Goal: Task Accomplishment & Management: Use online tool/utility

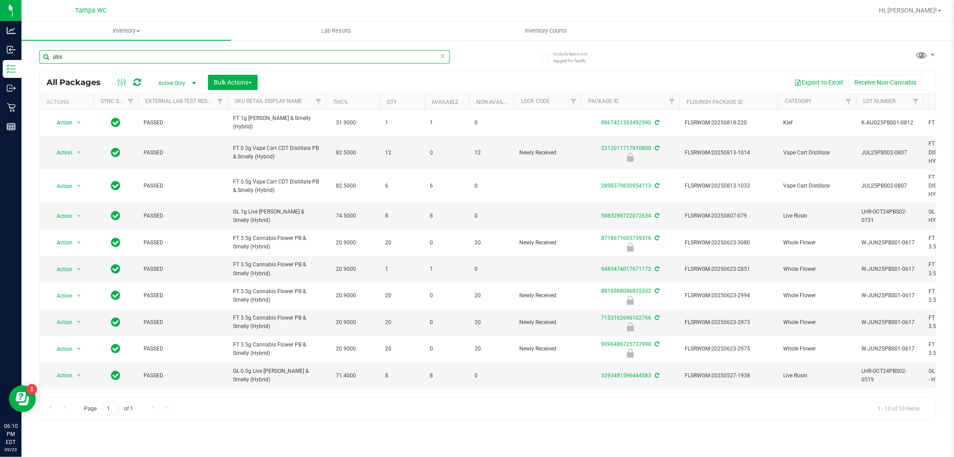
click at [172, 60] on input "pbs" at bounding box center [244, 56] width 411 height 13
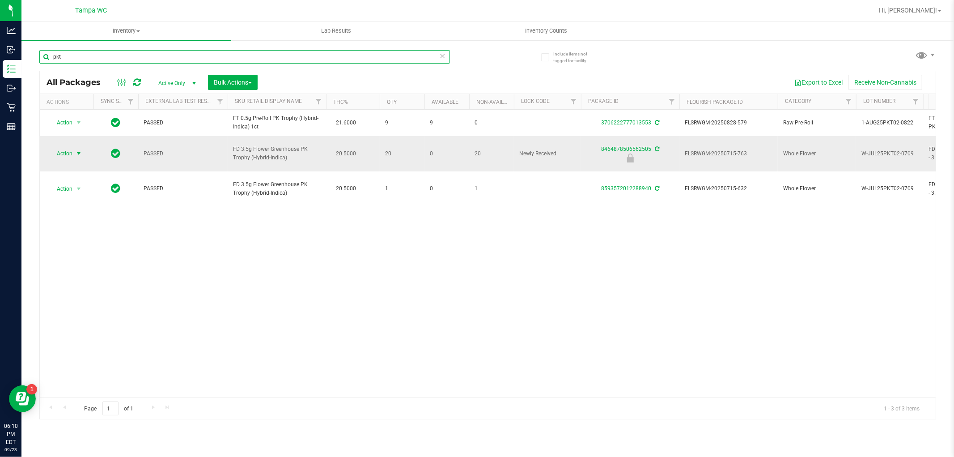
type input "pkt"
click at [69, 147] on span "Action" at bounding box center [61, 153] width 24 height 13
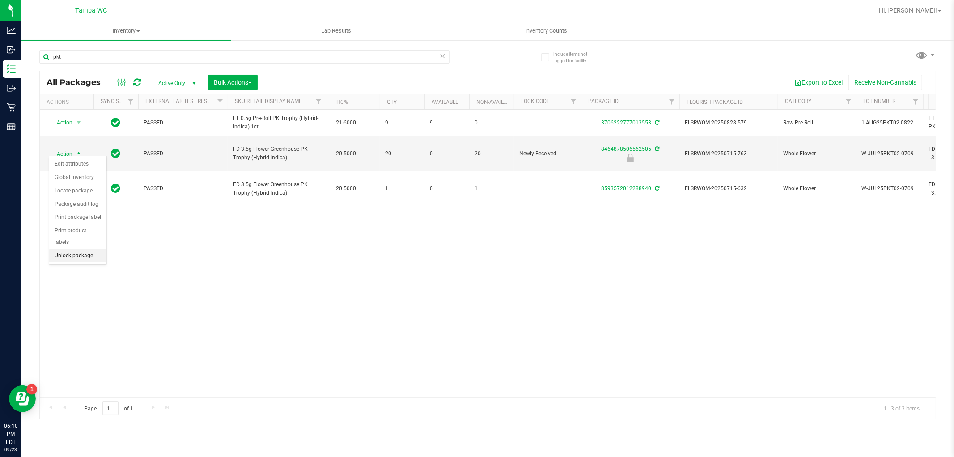
click at [84, 259] on li "Unlock package" at bounding box center [77, 255] width 57 height 13
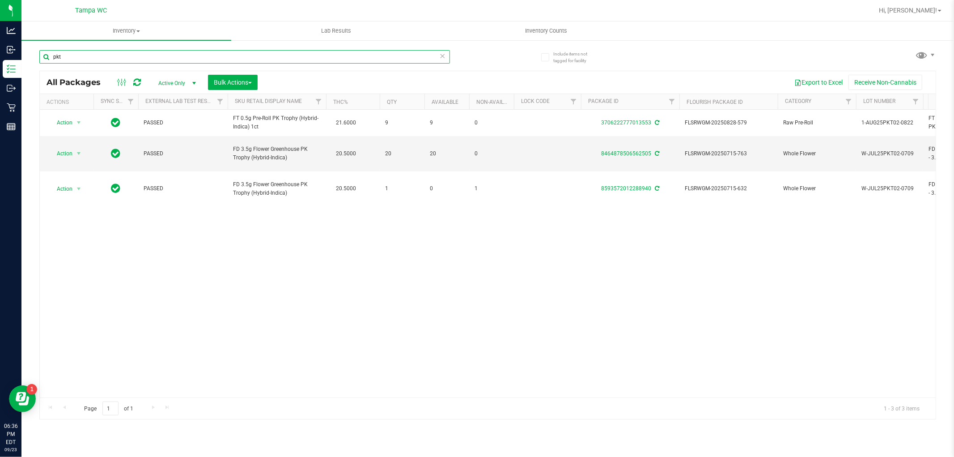
click at [91, 55] on input "pkt" at bounding box center [244, 56] width 411 height 13
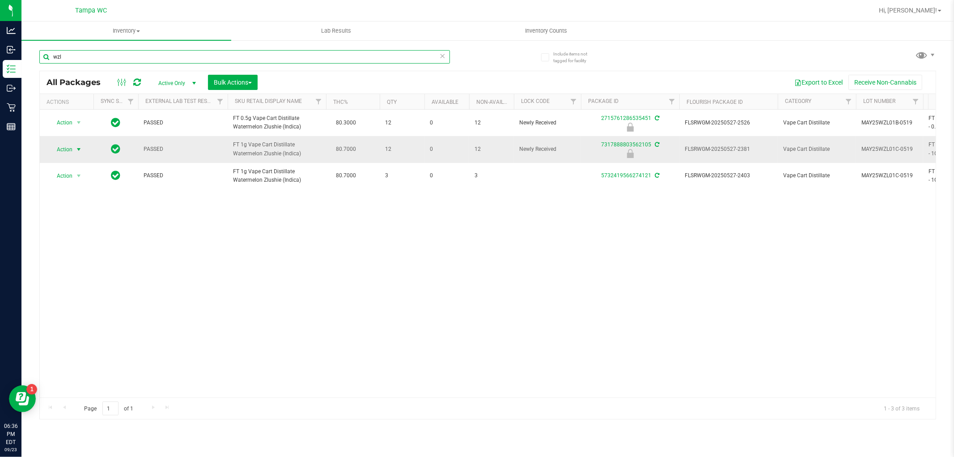
type input "wzl"
click at [70, 151] on span "Action" at bounding box center [61, 149] width 24 height 13
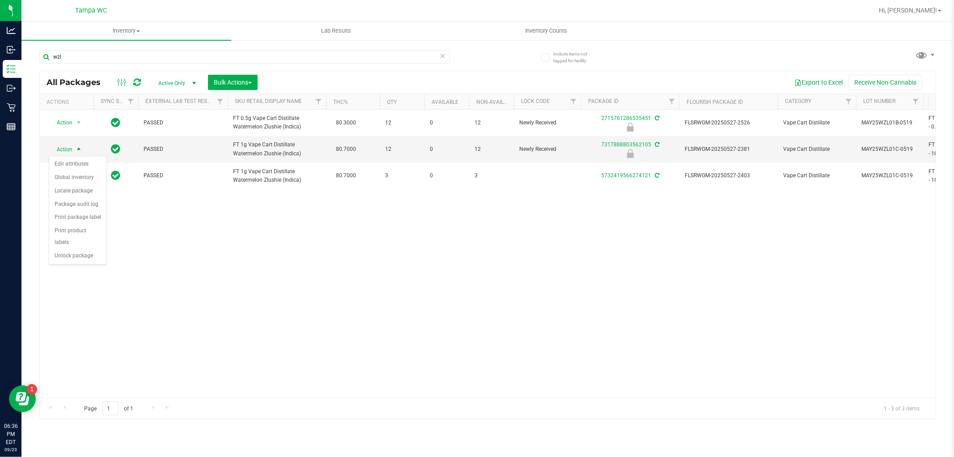
click at [86, 263] on div "Action Edit attributes Global inventory Locate package Package audit log Print …" at bounding box center [78, 210] width 58 height 109
click at [87, 257] on li "Unlock package" at bounding box center [77, 255] width 57 height 13
